Goal: Communication & Community: Participate in discussion

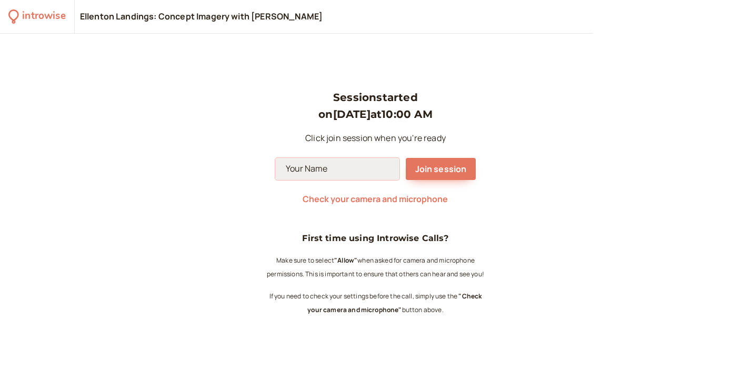
click at [298, 171] on input at bounding box center [337, 169] width 124 height 22
type input "Sav"
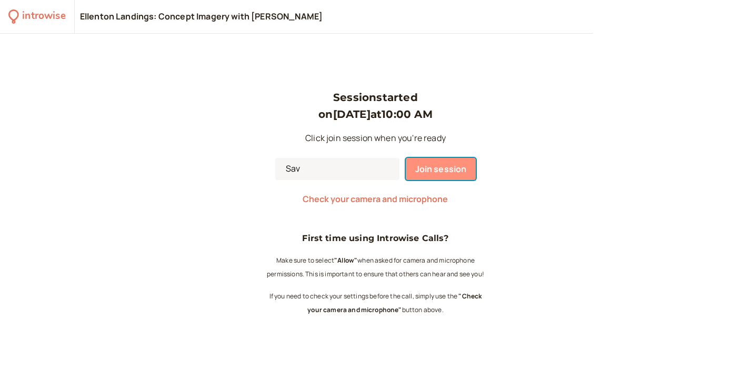
click at [427, 166] on span "Join session" at bounding box center [441, 169] width 52 height 12
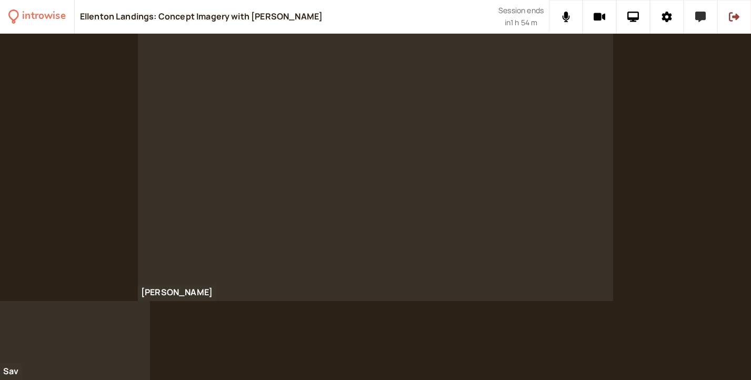
click at [701, 21] on icon at bounding box center [700, 17] width 11 height 11
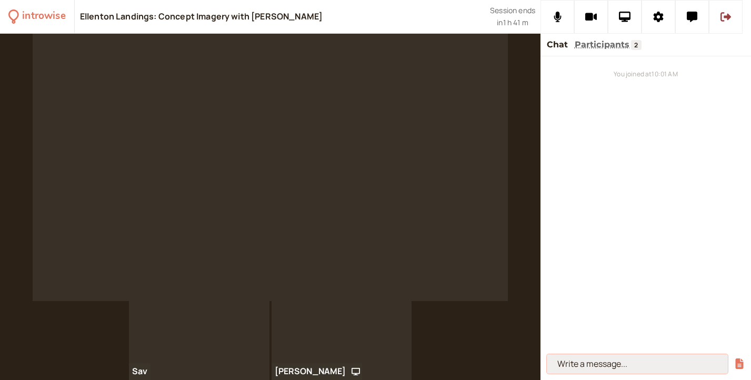
click at [626, 362] on input at bounding box center [637, 363] width 181 height 19
paste input "[URL][DOMAIN_NAME]"
type input "[URL][DOMAIN_NAME]"
click at [734, 358] on button "submit" at bounding box center [739, 363] width 11 height 11
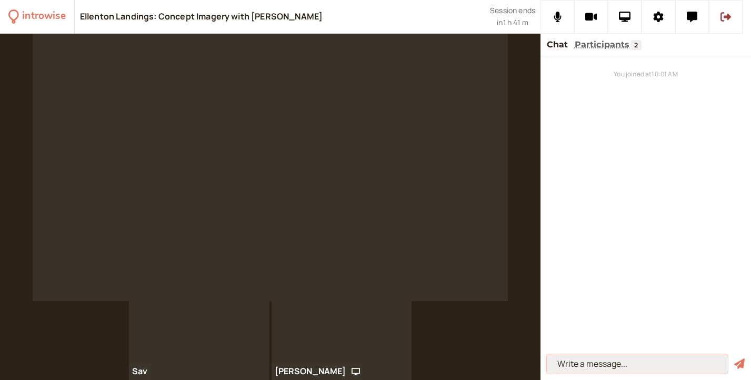
scroll to position [0, 0]
paste input "[URL][DOMAIN_NAME]"
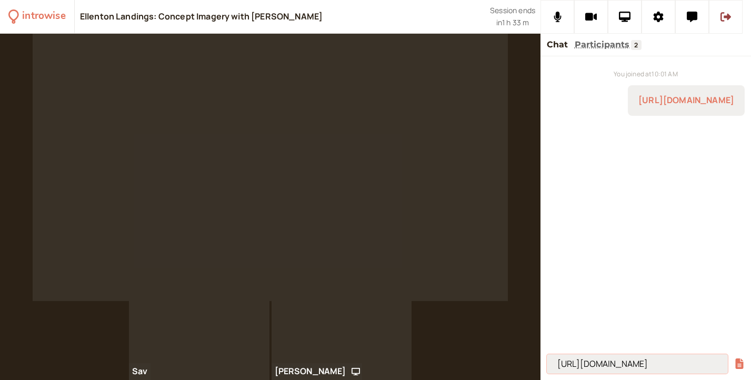
scroll to position [0, 349]
type input "[URL][DOMAIN_NAME]"
click at [734, 358] on button "submit" at bounding box center [739, 363] width 11 height 11
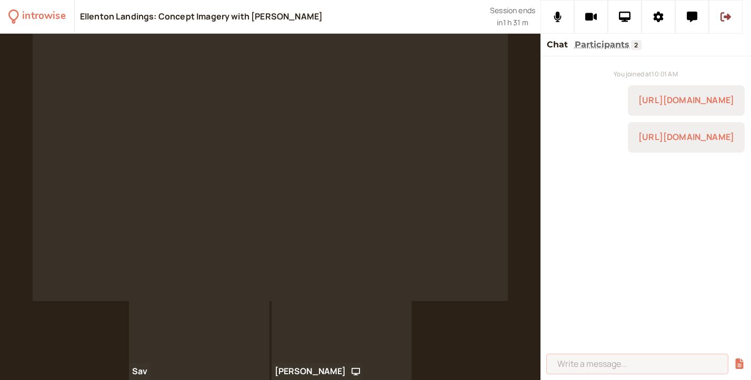
paste input "[URL][DOMAIN_NAME]"
type input "[URL][DOMAIN_NAME]"
click at [734, 358] on button "submit" at bounding box center [739, 363] width 11 height 11
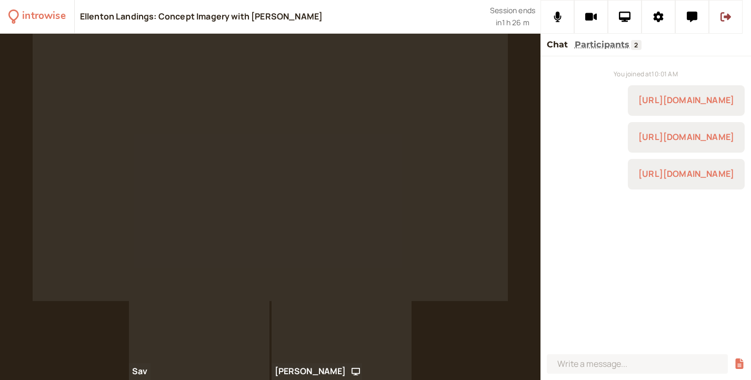
click at [93, 326] on div "Sav [PERSON_NAME]" at bounding box center [270, 340] width 541 height 79
click at [638, 179] on link "[URL][DOMAIN_NAME]" at bounding box center [686, 174] width 96 height 12
click at [63, 319] on div "Sav [PERSON_NAME]" at bounding box center [270, 340] width 541 height 79
click at [101, 353] on div "Sav [PERSON_NAME]" at bounding box center [270, 340] width 541 height 79
click at [52, 329] on div "Sav [PERSON_NAME]" at bounding box center [270, 340] width 541 height 79
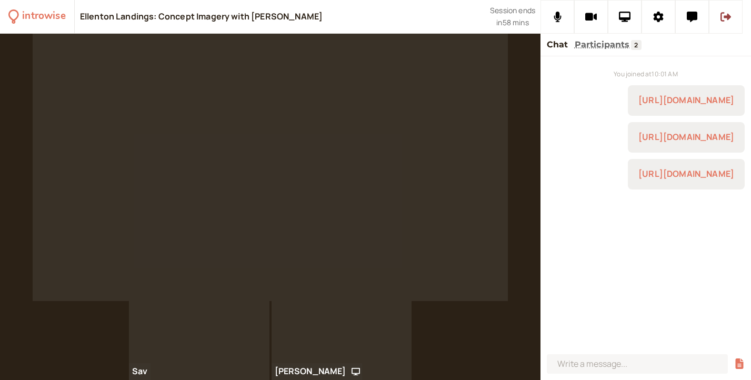
scroll to position [210, 0]
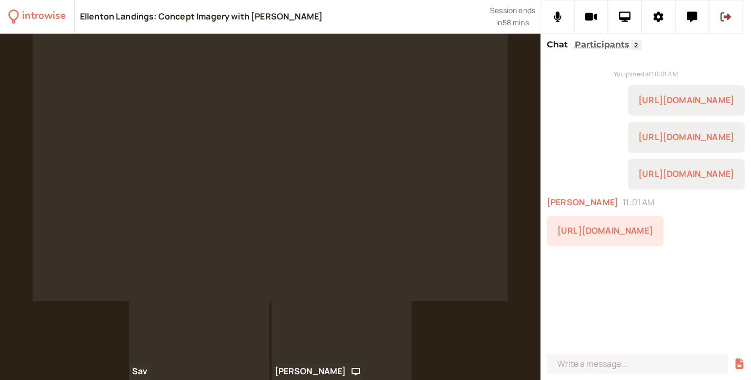
click at [598, 236] on link "[URL][DOMAIN_NAME]" at bounding box center [605, 231] width 96 height 12
click at [603, 363] on input at bounding box center [637, 363] width 181 height 19
paste input "[URL][DOMAIN_NAME]"
type input "[URL][DOMAIN_NAME]"
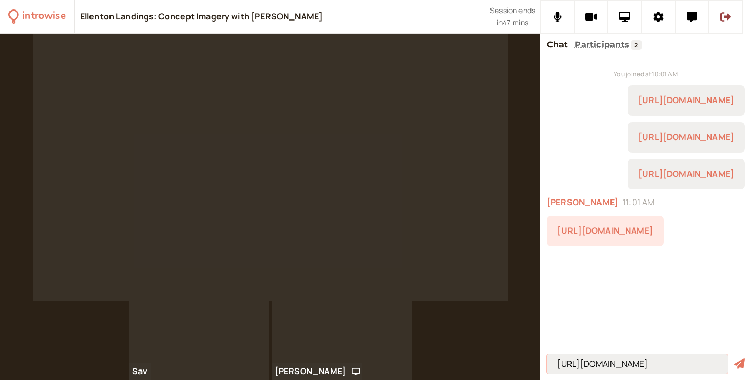
click at [734, 358] on button "submit" at bounding box center [739, 363] width 11 height 11
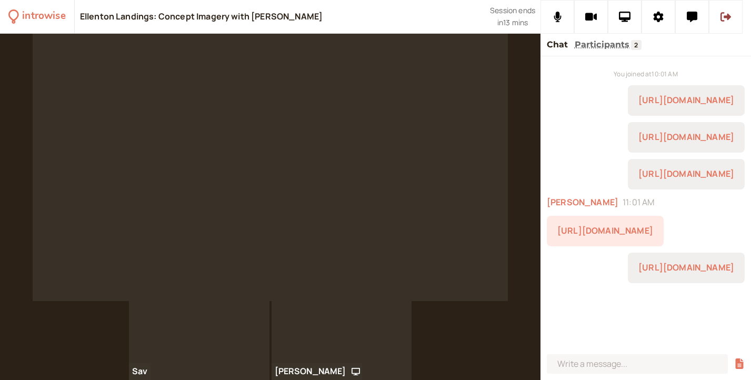
click at [653, 225] on link "[URL][DOMAIN_NAME]" at bounding box center [605, 231] width 96 height 12
drag, startPoint x: 695, startPoint y: 161, endPoint x: 555, endPoint y: 162, distance: 139.5
click at [555, 216] on div "[URL][DOMAIN_NAME]" at bounding box center [605, 231] width 117 height 31
copy link "[URL][DOMAIN_NAME]"
click at [618, 225] on link "[URL][DOMAIN_NAME]" at bounding box center [605, 231] width 96 height 12
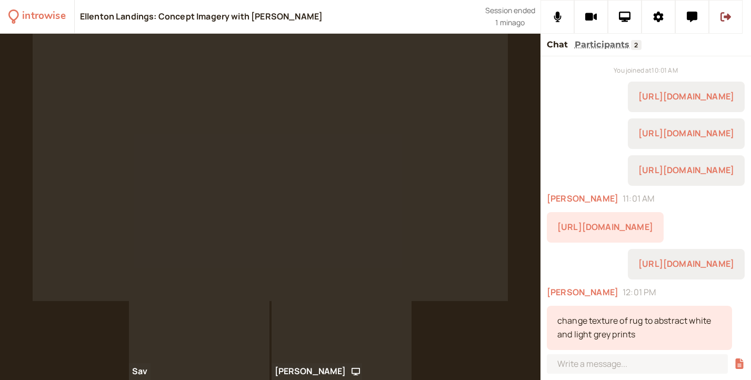
scroll to position [453, 0]
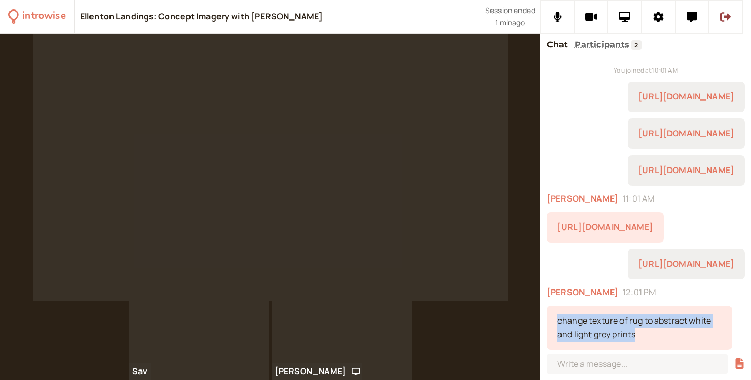
drag, startPoint x: 651, startPoint y: 338, endPoint x: 556, endPoint y: 324, distance: 95.9
click at [556, 324] on div "change texture of rug to abstract white and light grey prints" at bounding box center [639, 328] width 185 height 44
copy div "change texture of rug to abstract white and light grey prints"
click at [448, 116] on video at bounding box center [270, 167] width 475 height 267
click at [731, 23] on button at bounding box center [726, 17] width 34 height 34
